Goal: Task Accomplishment & Management: Use online tool/utility

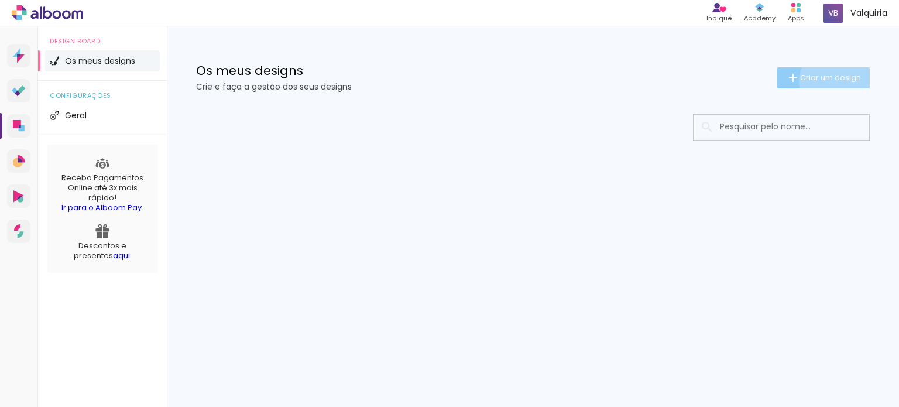
click at [837, 81] on span "Criar um design" at bounding box center [830, 78] width 61 height 8
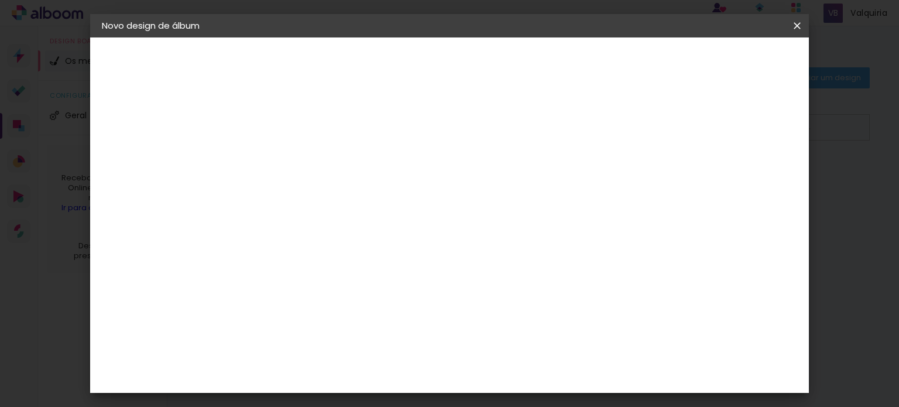
click at [293, 156] on input at bounding box center [293, 157] width 0 height 18
type input "teste"
type paper-input "teste"
click at [0, 0] on slot "Avançar" at bounding box center [0, 0] width 0 height 0
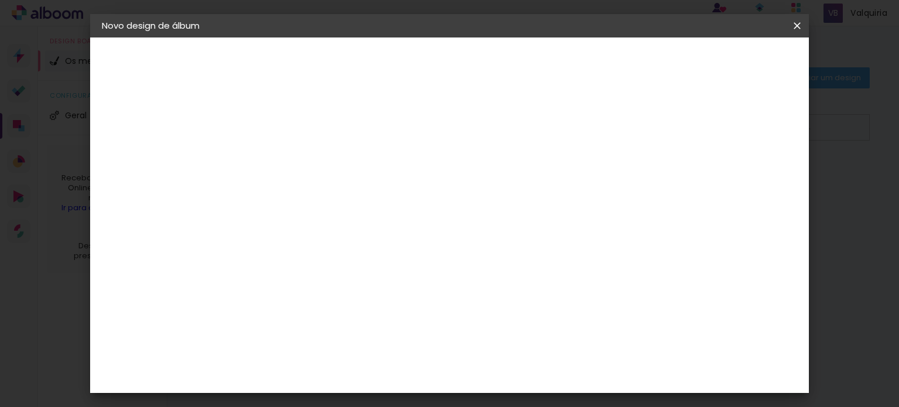
click at [0, 0] on slot "Tamanho Livre" at bounding box center [0, 0] width 0 height 0
click at [0, 0] on slot "Avançar" at bounding box center [0, 0] width 0 height 0
click at [736, 68] on paper-button "Iniciar design" at bounding box center [697, 62] width 77 height 20
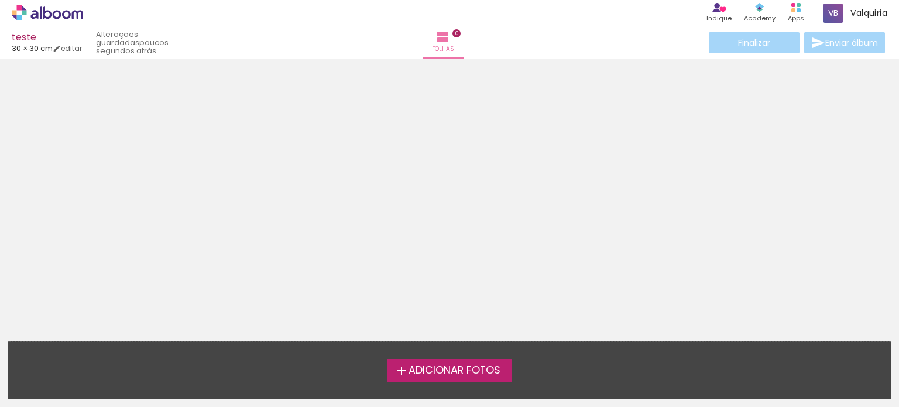
click at [453, 365] on span "Adicionar Fotos" at bounding box center [455, 370] width 92 height 11
click at [0, 0] on input "file" at bounding box center [0, 0] width 0 height 0
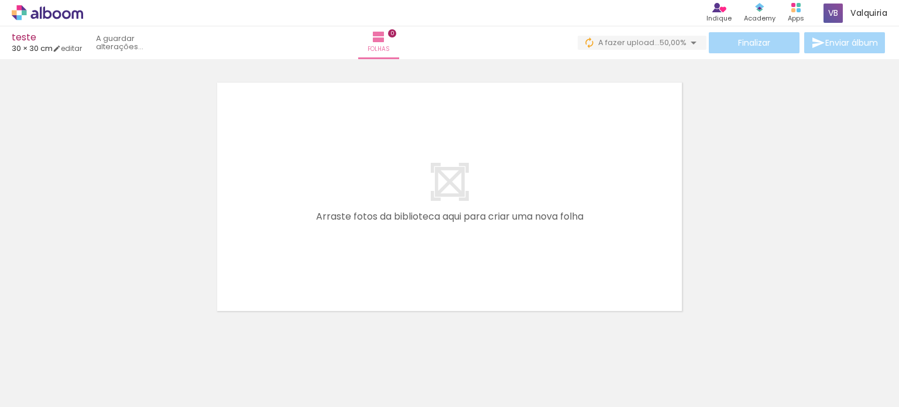
click at [115, 372] on div at bounding box center [117, 366] width 58 height 43
click at [461, 165] on quentale-layouter at bounding box center [449, 196] width 473 height 237
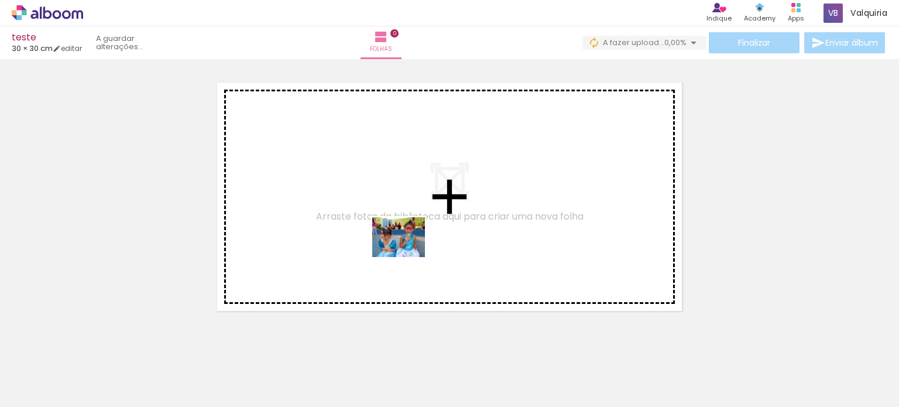
drag, startPoint x: 122, startPoint y: 369, endPoint x: 410, endPoint y: 249, distance: 311.9
click at [410, 249] on quentale-workspace at bounding box center [449, 203] width 899 height 407
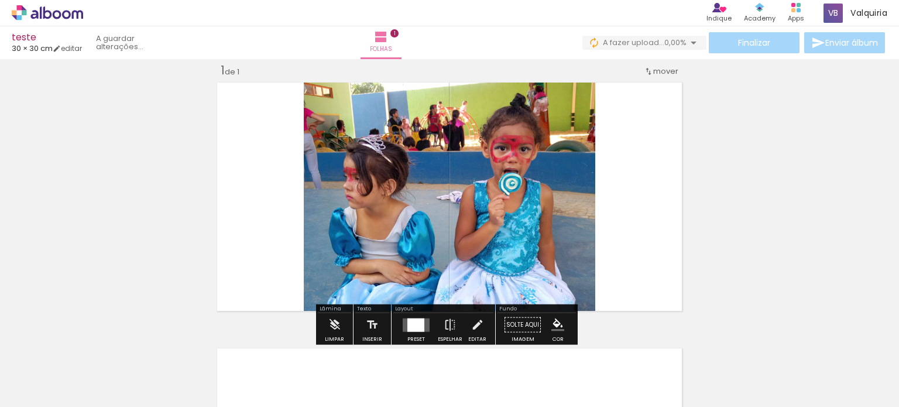
scroll to position [15, 0]
click at [715, 194] on div "Inserir folha 1 de 1" at bounding box center [449, 315] width 899 height 532
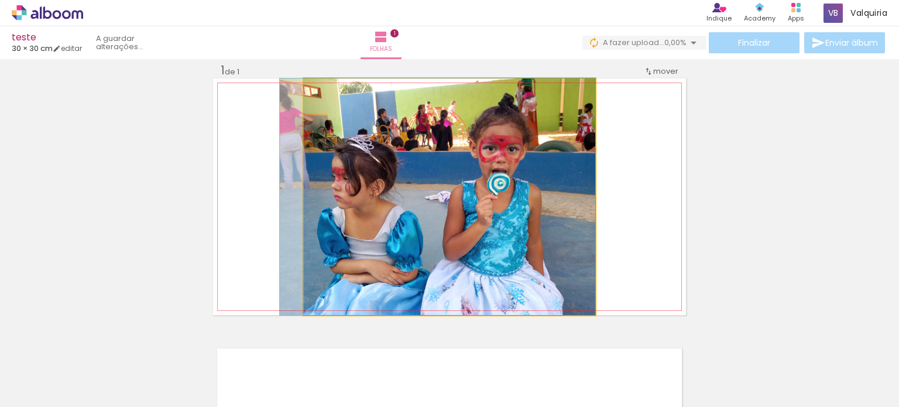
drag, startPoint x: 518, startPoint y: 161, endPoint x: 396, endPoint y: 170, distance: 121.6
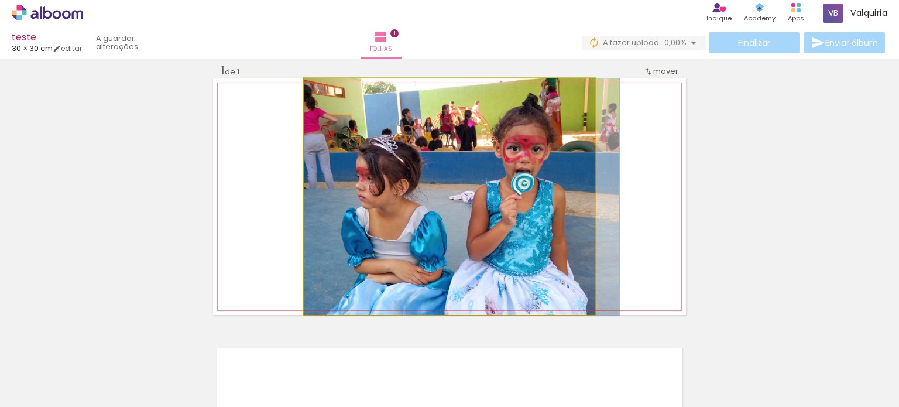
drag, startPoint x: 396, startPoint y: 170, endPoint x: 467, endPoint y: 170, distance: 70.3
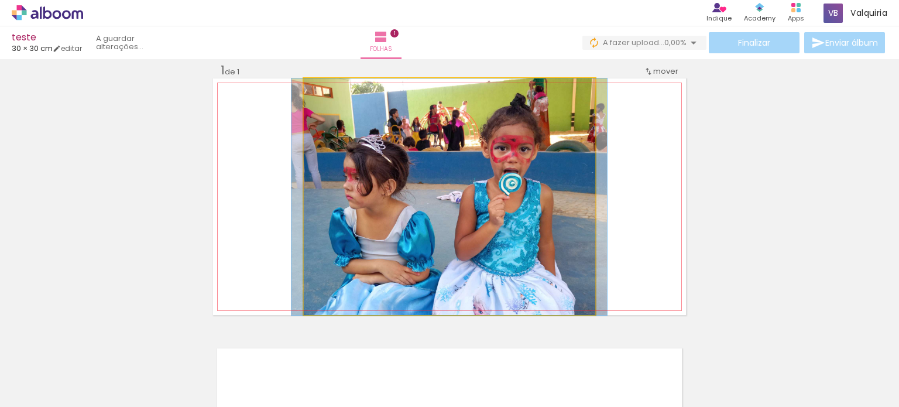
drag, startPoint x: 467, startPoint y: 170, endPoint x: 454, endPoint y: 174, distance: 12.8
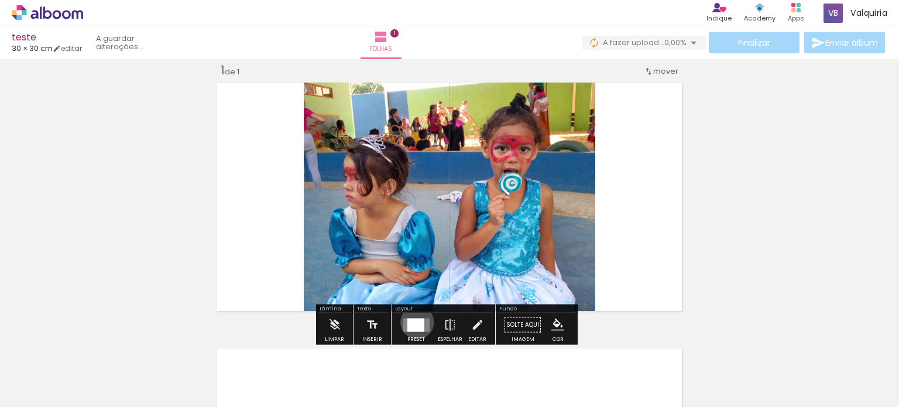
click at [415, 321] on div at bounding box center [416, 324] width 17 height 13
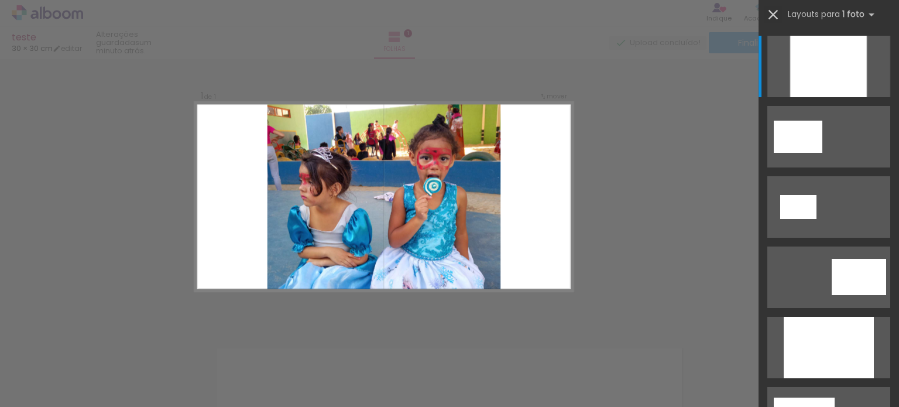
click at [775, 14] on iron-icon at bounding box center [773, 14] width 16 height 16
